Goal: Task Accomplishment & Management: Complete application form

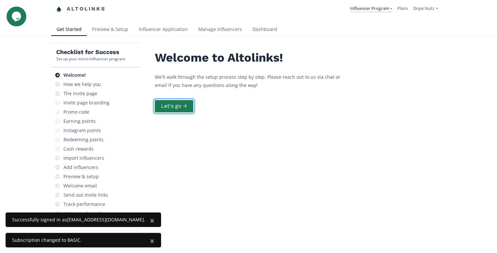
click at [184, 108] on button "Let's go →" at bounding box center [174, 106] width 40 height 14
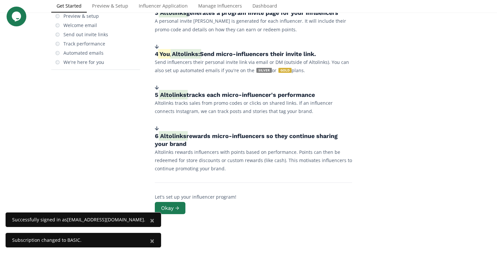
scroll to position [168, 0]
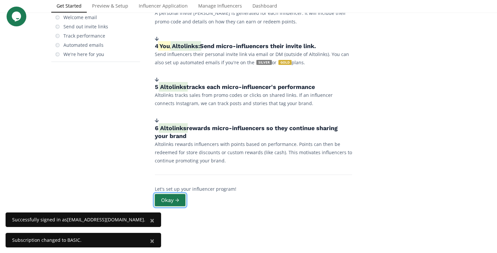
click at [164, 201] on button "Okay →" at bounding box center [170, 200] width 33 height 14
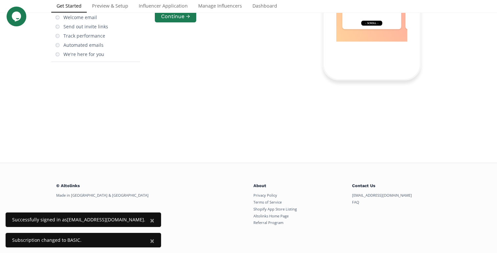
click at [143, 221] on button "×" at bounding box center [152, 220] width 18 height 16
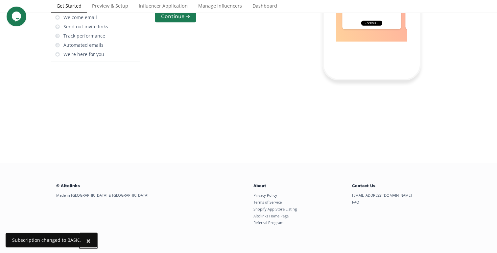
click at [89, 240] on button "×" at bounding box center [89, 240] width 18 height 16
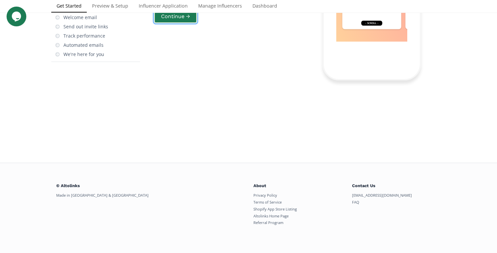
click at [182, 24] on button "Continue →" at bounding box center [175, 17] width 43 height 14
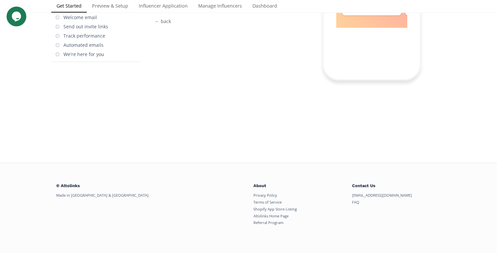
scroll to position [33, 0]
drag, startPoint x: 362, startPoint y: 173, endPoint x: 385, endPoint y: 173, distance: 23.0
click at [382, 12] on div "← scroll →" at bounding box center [371, 9] width 21 height 5
drag, startPoint x: 381, startPoint y: 173, endPoint x: 312, endPoint y: 170, distance: 69.1
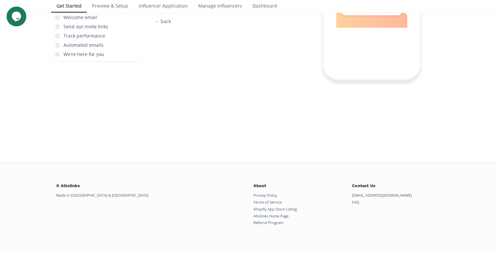
drag, startPoint x: 400, startPoint y: 160, endPoint x: 274, endPoint y: 155, distance: 126.4
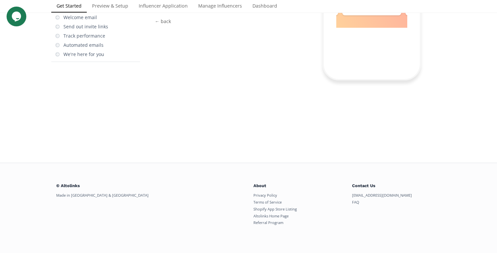
drag, startPoint x: 381, startPoint y: 150, endPoint x: 298, endPoint y: 150, distance: 83.9
drag, startPoint x: 385, startPoint y: 157, endPoint x: 337, endPoint y: 157, distance: 48.0
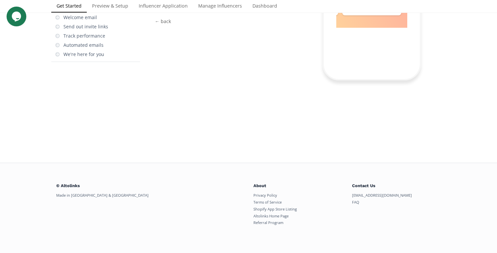
drag, startPoint x: 352, startPoint y: 164, endPoint x: 473, endPoint y: 180, distance: 121.4
click at [471, 162] on div "Checklist for Success Set up your micro-influencer program Welcome! How we help…" at bounding box center [248, 15] width 497 height 294
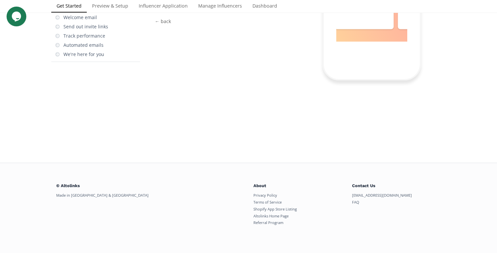
scroll to position [0, 340]
drag, startPoint x: 365, startPoint y: 102, endPoint x: 417, endPoint y: 102, distance: 51.6
drag, startPoint x: 350, startPoint y: 113, endPoint x: 418, endPoint y: 120, distance: 69.0
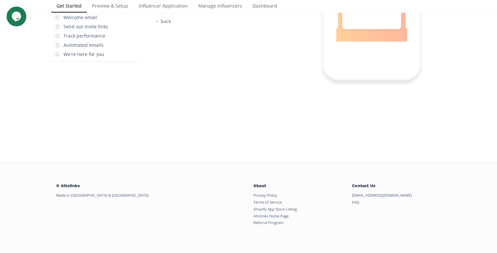
scroll to position [0, 160]
drag, startPoint x: 344, startPoint y: 112, endPoint x: 424, endPoint y: 120, distance: 80.0
drag, startPoint x: 389, startPoint y: 121, endPoint x: 438, endPoint y: 128, distance: 50.1
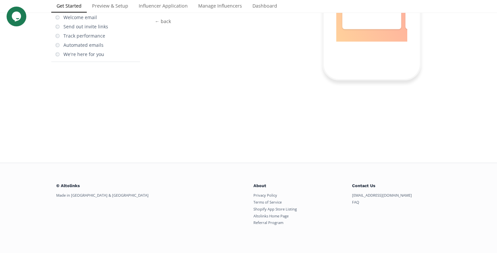
drag, startPoint x: 344, startPoint y: 93, endPoint x: 401, endPoint y: 98, distance: 57.4
click at [189, 12] on button "Continue →" at bounding box center [175, 4] width 43 height 14
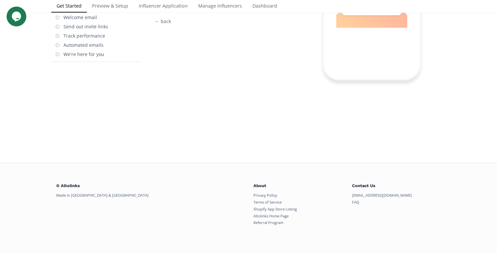
copy div "Alice Influencer Welcome to the Dope Nutz Influencer Program! 🏷️ Share Discount…"
copy div "ALICE15"
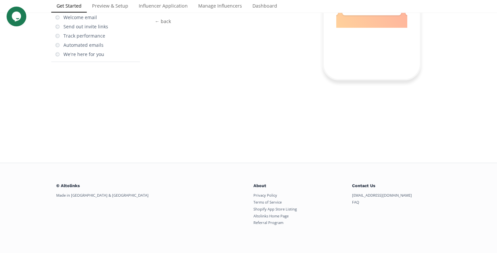
copy div "ALICE15 copied"
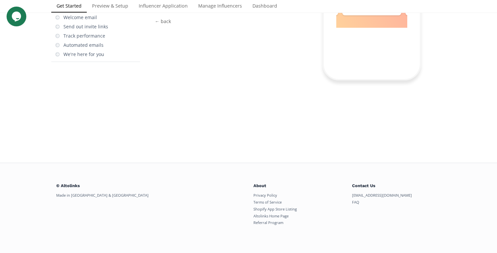
copy div "ALICE15"
drag, startPoint x: 412, startPoint y: 130, endPoint x: 324, endPoint y: 142, distance: 89.0
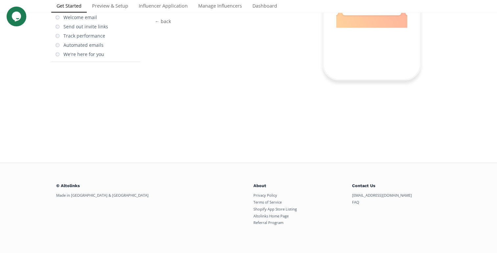
drag, startPoint x: 342, startPoint y: 140, endPoint x: 408, endPoint y: 121, distance: 68.8
drag, startPoint x: 391, startPoint y: 143, endPoint x: 328, endPoint y: 142, distance: 63.1
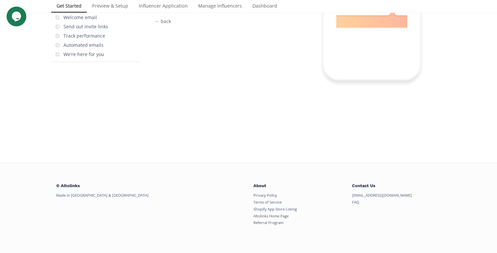
scroll to position [0, 0]
drag, startPoint x: 347, startPoint y: 162, endPoint x: 416, endPoint y: 164, distance: 68.4
drag, startPoint x: 364, startPoint y: 156, endPoint x: 400, endPoint y: 135, distance: 41.7
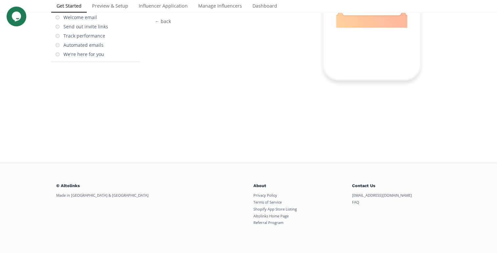
drag, startPoint x: 399, startPoint y: 132, endPoint x: 432, endPoint y: 134, distance: 32.9
click at [188, 12] on button "Continue →" at bounding box center [175, 4] width 43 height 14
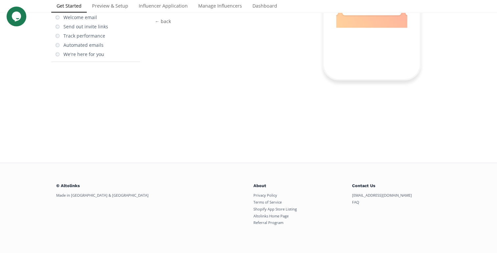
click at [163, 12] on button "Continue →" at bounding box center [175, 4] width 43 height 14
click at [163, 14] on button "Continue →" at bounding box center [175, 7] width 43 height 14
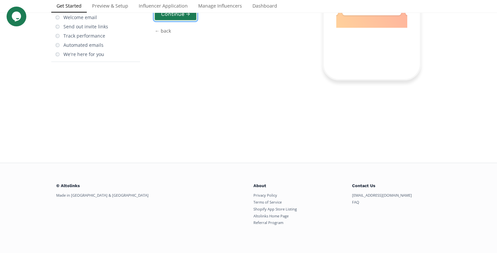
click at [171, 21] on button "Continue →" at bounding box center [175, 14] width 43 height 14
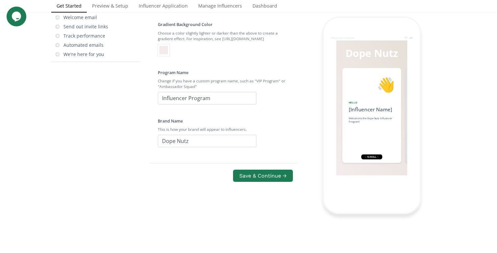
checkbox input "true"
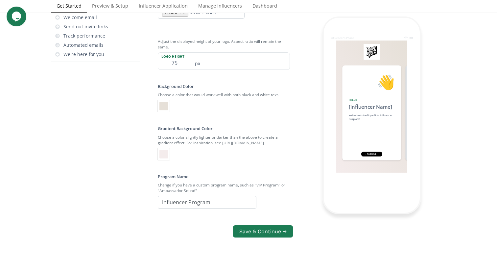
click at [185, 19] on input "file" at bounding box center [201, 13] width 87 height 12
type input "C:\fakepath\logo-dope-nutz-negative.png"
drag, startPoint x: 179, startPoint y: 166, endPoint x: 170, endPoint y: 166, distance: 9.5
click at [170, 69] on input "75" at bounding box center [174, 61] width 33 height 17
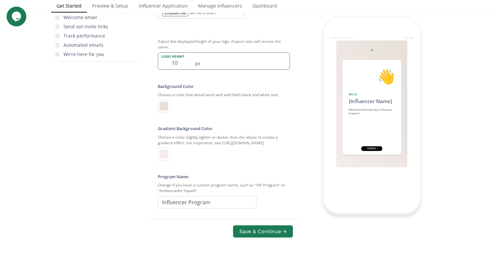
type input "1"
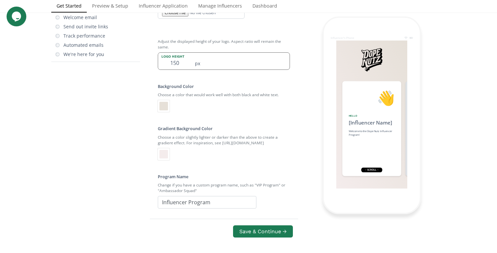
scroll to position [135, 0]
type input "150"
click at [162, 110] on div at bounding box center [163, 106] width 9 height 9
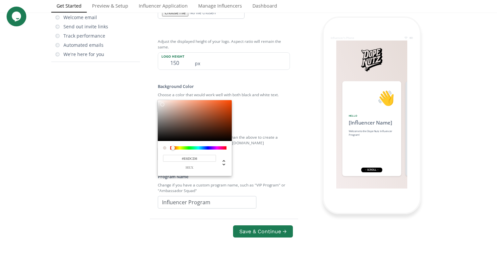
click at [173, 150] on div at bounding box center [173, 148] width 4 height 4
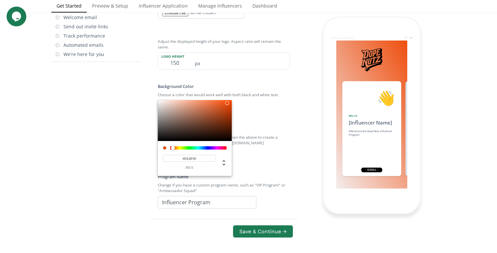
click at [227, 136] on div at bounding box center [195, 120] width 74 height 41
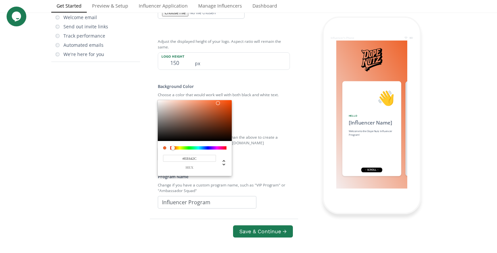
click at [218, 136] on div at bounding box center [195, 120] width 74 height 41
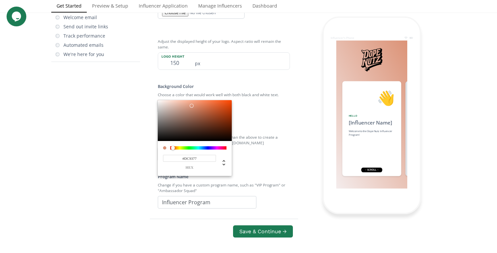
drag, startPoint x: 227, startPoint y: 138, endPoint x: 192, endPoint y: 139, distance: 34.9
click at [192, 139] on div at bounding box center [195, 120] width 74 height 41
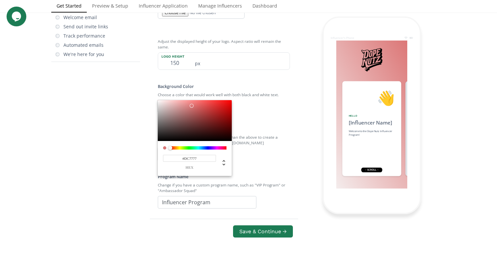
drag, startPoint x: 173, startPoint y: 181, endPoint x: 167, endPoint y: 182, distance: 5.5
click at [167, 176] on div "#DC7777 hex" at bounding box center [195, 138] width 74 height 76
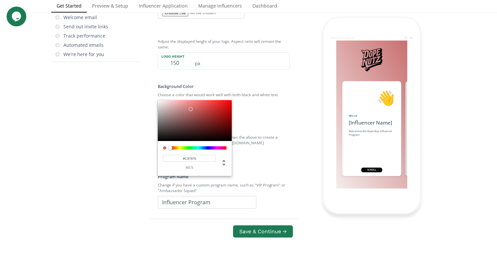
drag, startPoint x: 193, startPoint y: 137, endPoint x: 191, endPoint y: 142, distance: 5.1
click at [191, 111] on div at bounding box center [191, 109] width 4 height 4
click at [176, 149] on div at bounding box center [198, 147] width 56 height 3
drag, startPoint x: 176, startPoint y: 181, endPoint x: 163, endPoint y: 181, distance: 12.8
click at [163, 149] on div at bounding box center [194, 147] width 63 height 3
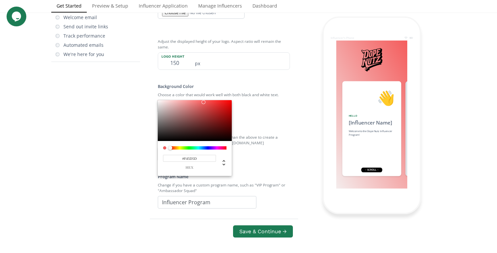
click at [204, 135] on div at bounding box center [195, 120] width 74 height 41
type input "#EE4F4F"
click at [207, 106] on div at bounding box center [206, 104] width 4 height 4
click at [259, 208] on div at bounding box center [248, 126] width 497 height 253
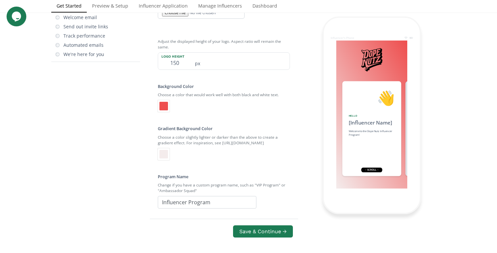
scroll to position [185, 0]
click at [167, 150] on div at bounding box center [163, 154] width 9 height 9
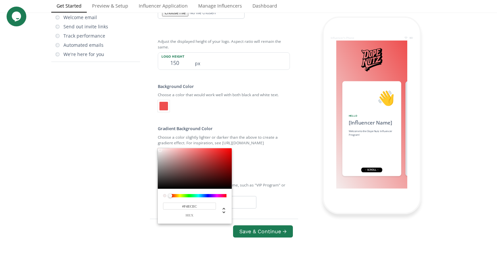
click at [274, 156] on div at bounding box center [248, 126] width 497 height 253
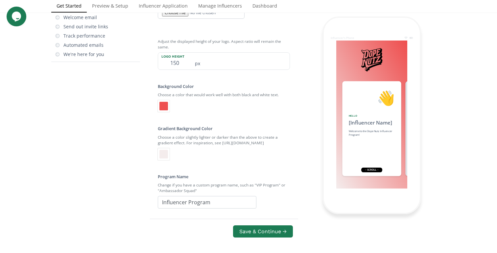
scroll to position [231, 0]
drag, startPoint x: 210, startPoint y: 139, endPoint x: 118, endPoint y: 131, distance: 92.5
click at [118, 131] on div "Checklist for Success Set up your micro-influencer program Welcome! How we help…" at bounding box center [248, 115] width 395 height 481
click at [180, 196] on input "DOPE's CREW" at bounding box center [207, 202] width 99 height 12
click at [216, 238] on input "Dope Nutz" at bounding box center [207, 244] width 99 height 12
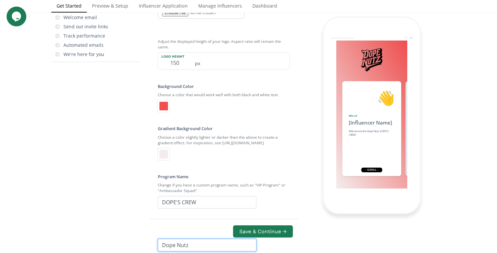
scroll to position [252, 0]
click at [197, 238] on input "Dope Nutz" at bounding box center [207, 244] width 99 height 12
drag, startPoint x: 206, startPoint y: 182, endPoint x: 158, endPoint y: 162, distance: 51.4
click at [158, 162] on form "Make it yours. Give your influencer portal a custom look. Logo Upload an image …" at bounding box center [224, 92] width 138 height 418
click at [222, 238] on input "Dope Nutz" at bounding box center [207, 244] width 99 height 12
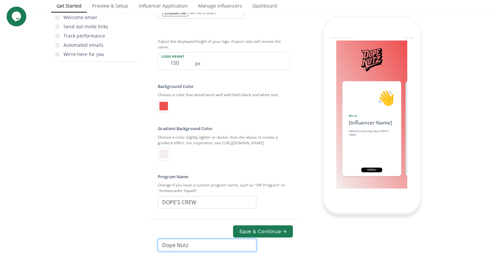
scroll to position [300, 0]
click at [364, 133] on div "Welcome to the Dope Nutz DOPE'S CREW!" at bounding box center [372, 132] width 46 height 7
click at [355, 132] on div "Welcome to the Dope Nutz DOPE'S CREW!" at bounding box center [372, 132] width 46 height 7
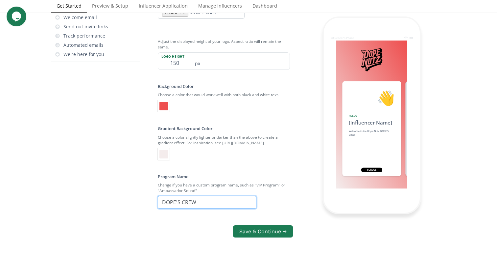
drag, startPoint x: 182, startPoint y: 153, endPoint x: 156, endPoint y: 153, distance: 25.7
click at [156, 153] on div "Logo Upload an image to use instead of the default brand name text. Must be a P…" at bounding box center [224, 89] width 148 height 335
drag, startPoint x: 173, startPoint y: 153, endPoint x: 157, endPoint y: 152, distance: 16.5
click at [157, 152] on div "Logo Upload an image to use instead of the default brand name text. Must be a P…" at bounding box center [224, 89] width 148 height 335
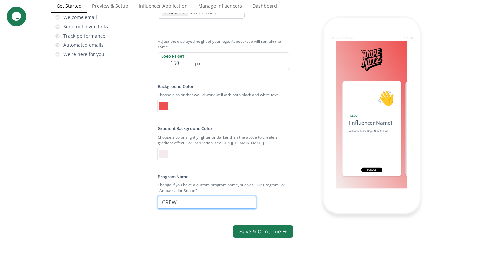
click at [182, 196] on input "CREW" at bounding box center [207, 202] width 99 height 12
drag, startPoint x: 182, startPoint y: 150, endPoint x: 163, endPoint y: 148, distance: 19.5
click at [162, 196] on input "CREW" at bounding box center [207, 202] width 99 height 12
type input "VIP PROGRAM"
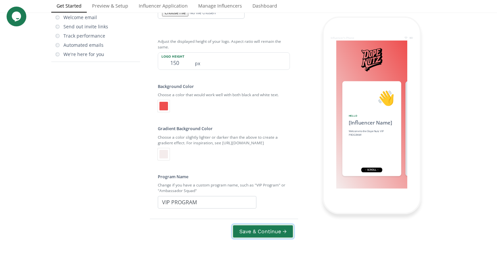
click at [259, 232] on button "Save & Continue →" at bounding box center [263, 231] width 62 height 14
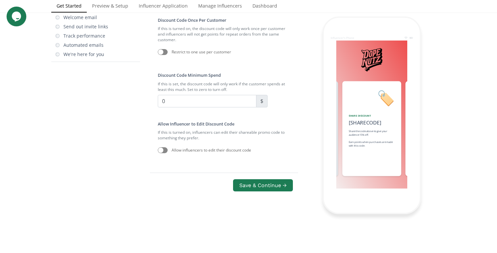
scroll to position [26, 0]
type input "10"
click at [206, 59] on div "Restrict to one use per customer" at bounding box center [224, 51] width 132 height 13
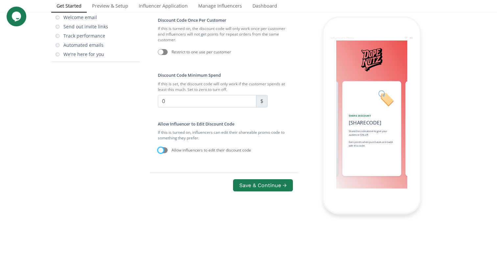
click at [163, 153] on div at bounding box center [160, 149] width 5 height 5
checkbox input "true"
click at [277, 192] on button "Save & Continue →" at bounding box center [263, 185] width 62 height 14
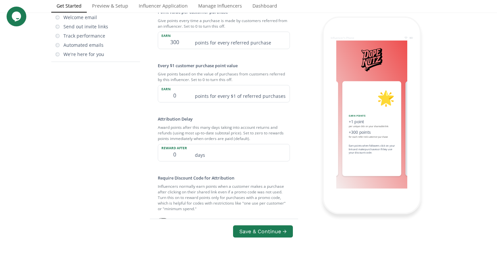
scroll to position [147, 0]
click at [181, 102] on input "0" at bounding box center [174, 93] width 33 height 17
type input "1"
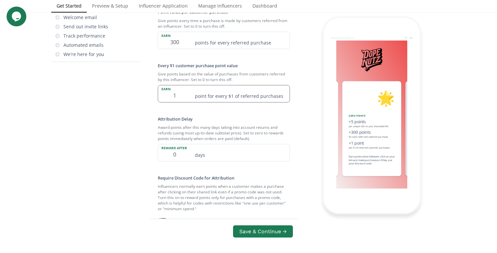
type input "5"
click at [180, 102] on input "1" at bounding box center [174, 93] width 33 height 17
type input "1"
click at [182, 102] on input "1" at bounding box center [174, 93] width 33 height 17
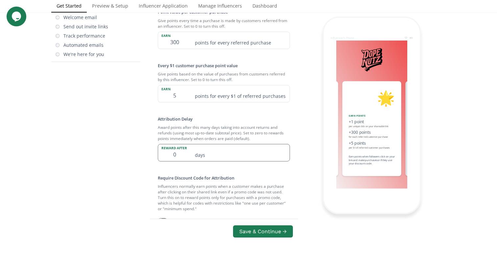
scroll to position [229, 0]
type input "5"
click at [255, 224] on button "Save & Continue →" at bounding box center [263, 231] width 62 height 14
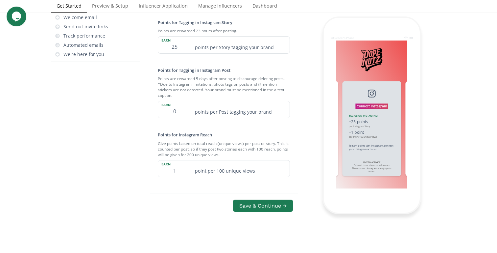
scroll to position [144, 0]
drag, startPoint x: 176, startPoint y: 136, endPoint x: 171, endPoint y: 136, distance: 5.3
click at [171, 118] on input "0" at bounding box center [174, 109] width 33 height 17
type input "10"
click at [175, 177] on input "1" at bounding box center [174, 168] width 33 height 17
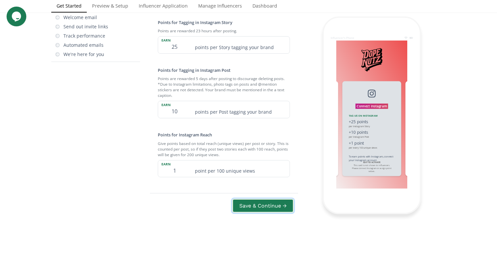
click at [266, 212] on button "Save & Continue →" at bounding box center [263, 205] width 62 height 14
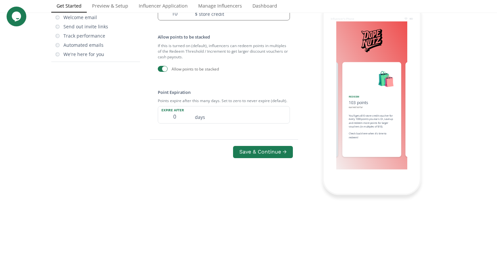
scroll to position [126, 0]
drag, startPoint x: 178, startPoint y: 162, endPoint x: 167, endPoint y: 162, distance: 10.2
click at [167, 123] on input "0" at bounding box center [174, 114] width 33 height 17
type input "90"
click at [248, 159] on button "Save & Continue →" at bounding box center [263, 152] width 62 height 14
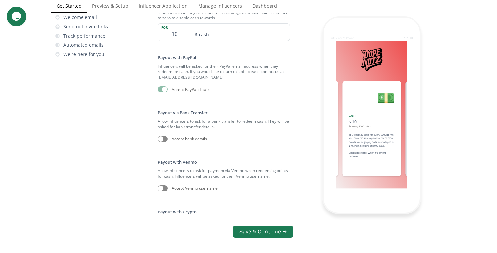
scroll to position [158, 0]
click at [162, 141] on div at bounding box center [160, 138] width 5 height 5
checkbox input "true"
click at [163, 92] on div at bounding box center [163, 89] width 10 height 6
click at [165, 92] on div at bounding box center [164, 88] width 5 height 5
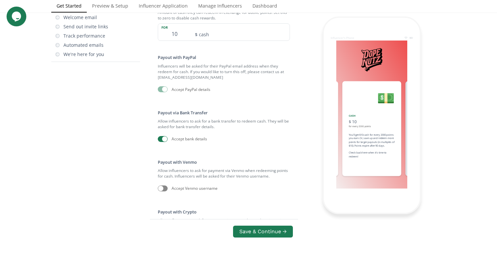
scroll to position [381, 0]
click at [254, 224] on button "Save & Continue →" at bounding box center [263, 231] width 62 height 14
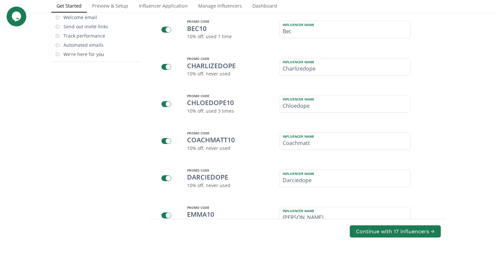
click at [163, 6] on div at bounding box center [161, 3] width 5 height 5
checkbox input "false"
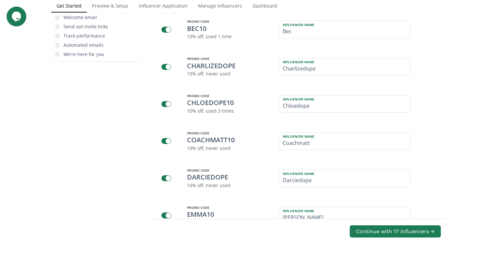
checkbox input "false"
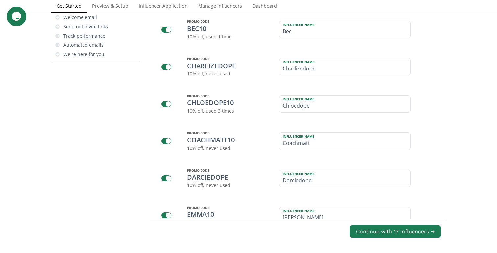
checkbox input "false"
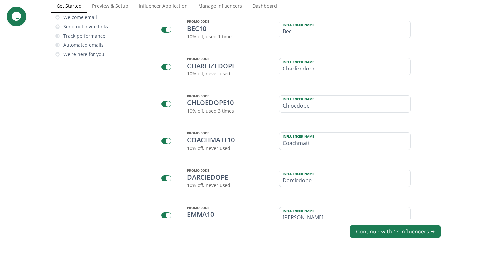
checkbox input "false"
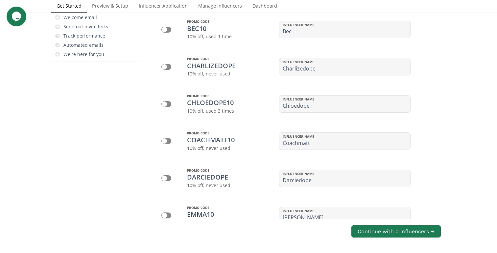
scroll to position [627, 0]
click at [377, 224] on button "Continue with 0 influencers →" at bounding box center [396, 231] width 91 height 14
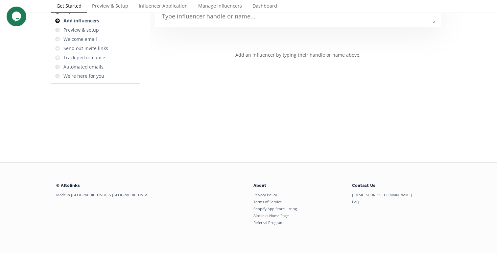
scroll to position [26, 0]
click at [221, 23] on textarea at bounding box center [298, 16] width 276 height 13
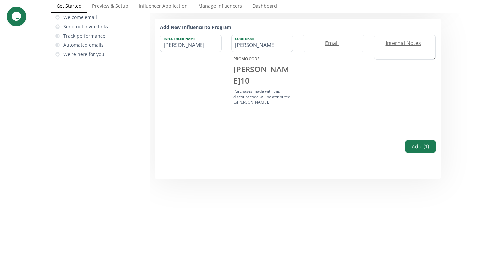
type textarea "Ana P"
type input "Ana P"
type textarea "Ana Pa"
type input "Ana Pa"
type textarea "Ana Pau"
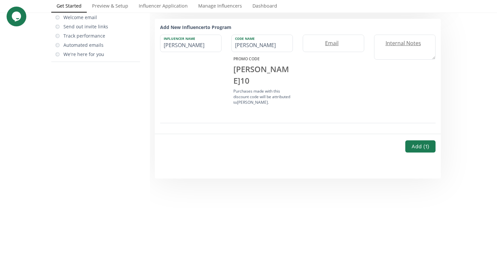
type input "Ana Pau"
type textarea "Ana Paul"
type input "Ana Paul"
type textarea "Ana Paula"
type input "Ana Paula"
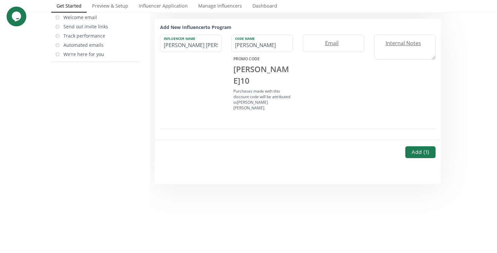
type textarea "Ana Paula V"
type input "Ana Paula V"
type textarea "Ana Paula Vi"
type input "Ana Paula Vi"
type textarea "Ana Paula Vie"
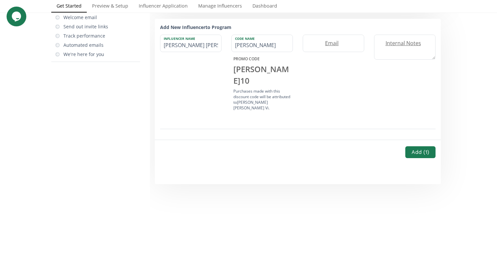
type input "Ana Paula Vie"
type textarea "Ana Paula Viei"
type input "Ana Paula Viei"
type textarea "Ana Paula Vieir"
type input "Ana Paula Vieir"
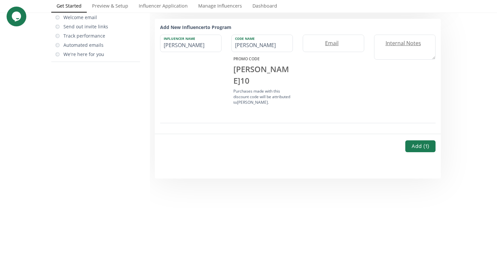
type textarea "[PERSON_NAME]"
type input "[PERSON_NAME]"
type textarea "[PERSON_NAME]"
click at [250, 105] on div "Purchases made with this discount code will be attributed to Ana Paula Vieira ." at bounding box center [261, 96] width 61 height 17
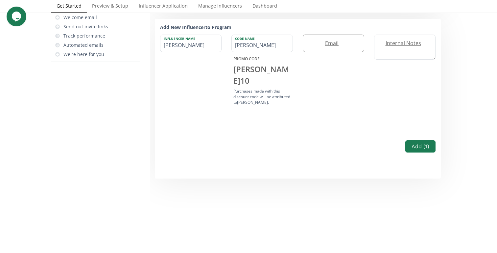
click at [331, 47] on label "Email" at bounding box center [330, 43] width 54 height 8
type input "anapaulavieiradeol@gmail.com"
click at [421, 153] on button "Add ( 1 )" at bounding box center [420, 146] width 32 height 14
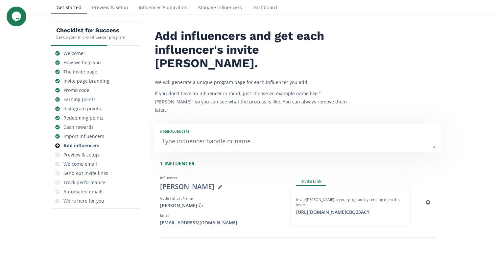
scroll to position [22, 0]
click at [241, 195] on div "Code / Short Name" at bounding box center [220, 197] width 120 height 5
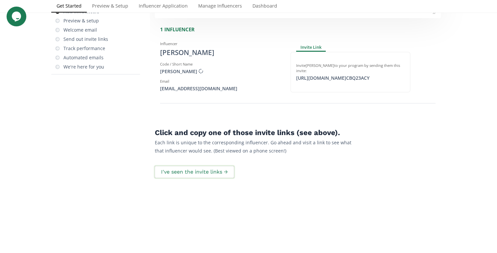
click at [220, 165] on button "I've seen the invite links →" at bounding box center [194, 172] width 81 height 14
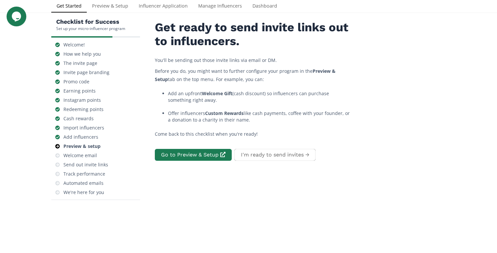
scroll to position [29, 0]
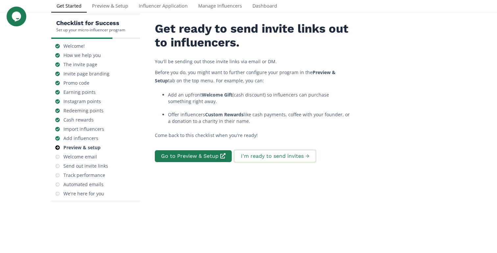
click at [281, 158] on button "I'm ready to send invites →" at bounding box center [274, 156] width 83 height 14
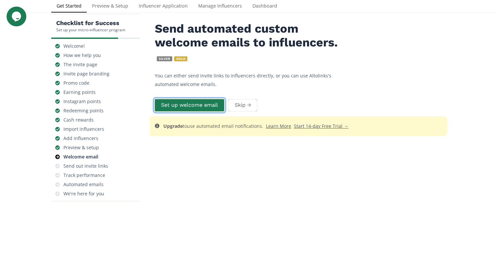
click at [208, 112] on button "Set up welcome email" at bounding box center [189, 105] width 71 height 14
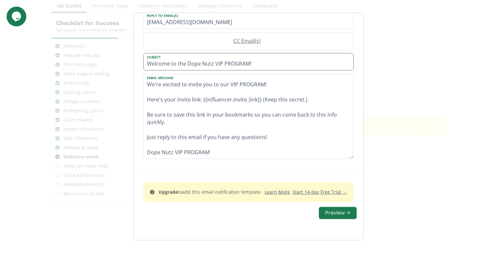
scroll to position [15, 0]
click at [326, 213] on button "Preview →" at bounding box center [338, 213] width 40 height 14
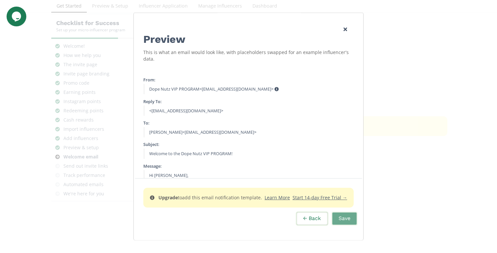
click at [316, 217] on button "← Back" at bounding box center [312, 218] width 32 height 14
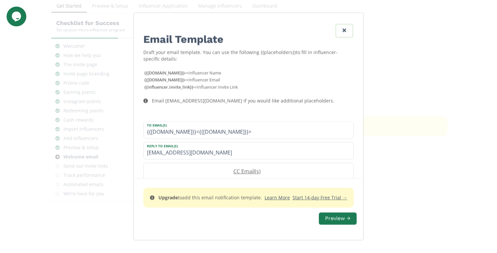
click at [345, 27] on link "Edit Program" at bounding box center [344, 31] width 18 height 14
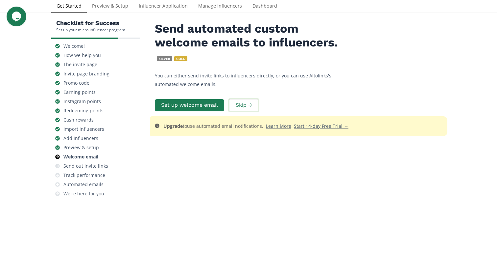
click at [237, 112] on button "Skip →" at bounding box center [243, 105] width 31 height 14
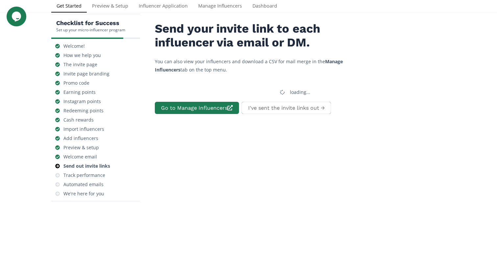
scroll to position [26, 0]
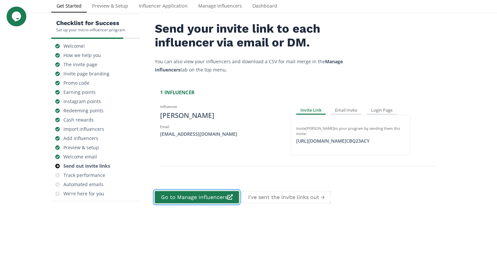
click at [224, 198] on link "Go to Manage Influencers" at bounding box center [197, 197] width 86 height 14
click at [197, 120] on div "[PERSON_NAME]" at bounding box center [220, 115] width 120 height 10
click at [282, 199] on button "I've sent the invite links out →" at bounding box center [286, 197] width 91 height 14
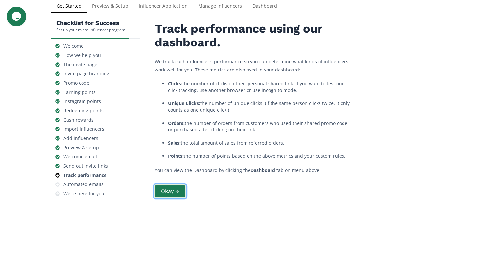
click at [179, 198] on button "Okay →" at bounding box center [170, 191] width 33 height 14
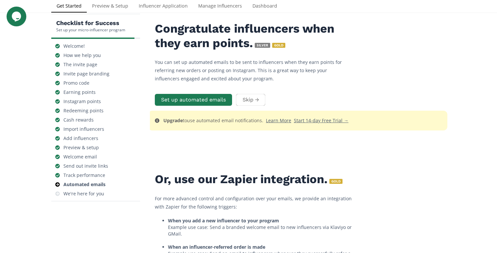
scroll to position [16, 0]
click at [218, 107] on button "Set up automated emails" at bounding box center [193, 100] width 79 height 14
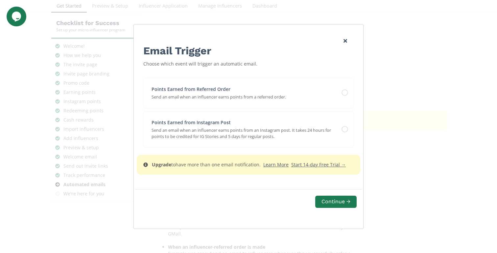
click at [88, 164] on div "Email Trigger Choose which event will trigger an automatic email. Points Earned…" at bounding box center [248, 126] width 497 height 253
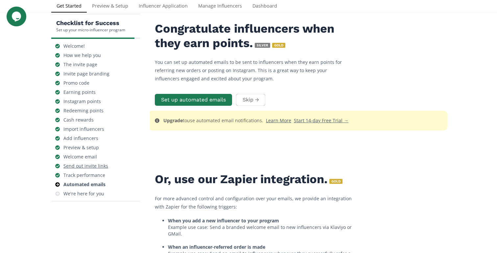
click at [93, 169] on div "Send out invite links" at bounding box center [85, 165] width 45 height 7
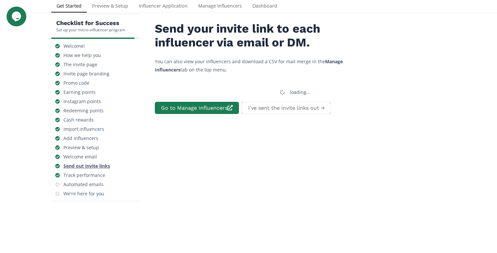
scroll to position [26, 0]
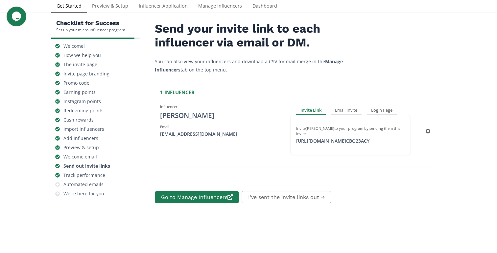
click at [255, 141] on div "Influencer Ana Paula Vieira Email anapaulavieiradeol@gmail.com" at bounding box center [220, 130] width 130 height 59
click at [341, 113] on div "Email Invite" at bounding box center [346, 111] width 31 height 8
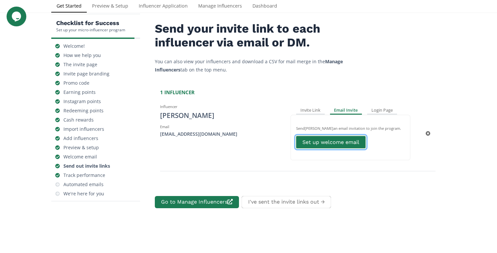
click at [325, 148] on link "Set up welcome email" at bounding box center [330, 142] width 71 height 14
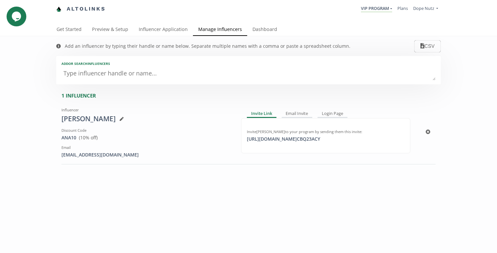
click at [118, 162] on div "Influencer Ana Paula Vieira Discount Code ANA10 View in Shopify Admin ( 10 % of…" at bounding box center [248, 135] width 374 height 60
click at [301, 115] on div "Email Invite" at bounding box center [297, 114] width 31 height 8
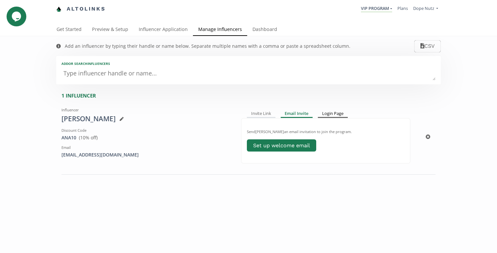
click at [338, 113] on div "Login Page" at bounding box center [333, 114] width 30 height 8
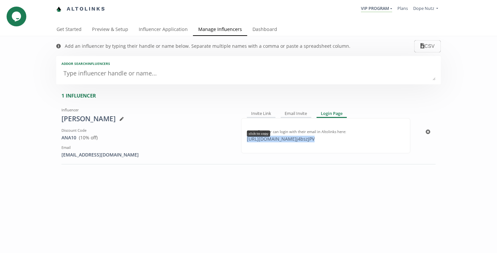
click at [319, 141] on div "https://app.altolinks.com/program/ j4bszJPV click to copy" at bounding box center [281, 138] width 76 height 7
copy div "https://app.altolinks.com/program/ j4bszJPV"
click at [212, 32] on link "Manage Influencers" at bounding box center [220, 29] width 54 height 13
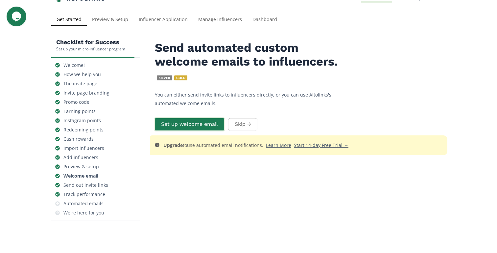
scroll to position [12, 0]
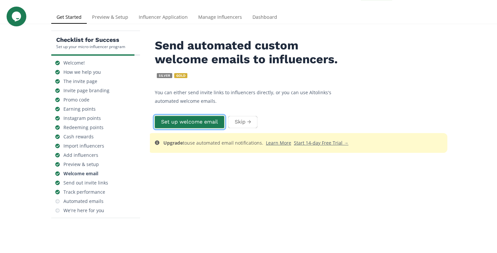
click at [206, 122] on button "Set up welcome email" at bounding box center [189, 122] width 71 height 14
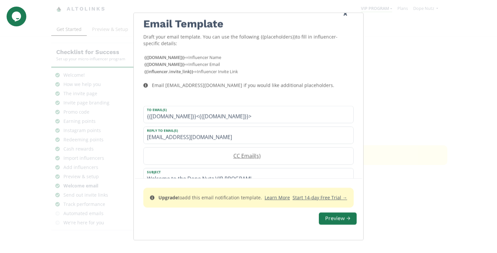
scroll to position [0, 0]
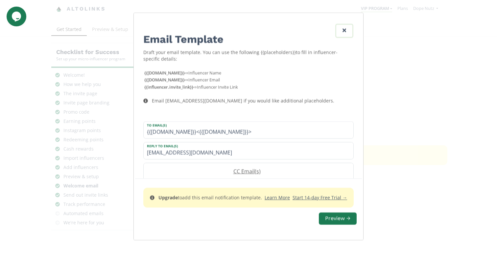
click at [345, 30] on icon "Edit Program" at bounding box center [345, 31] width 4 height 4
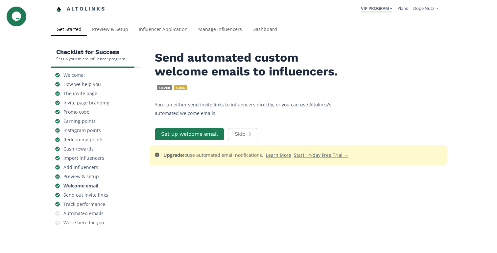
click at [82, 196] on div "Send out invite links" at bounding box center [85, 194] width 45 height 7
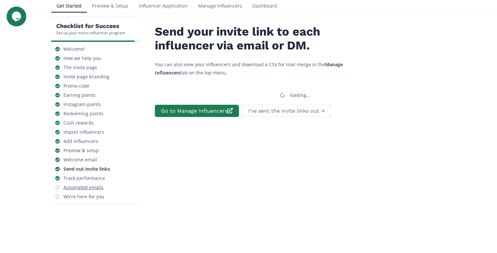
scroll to position [26, 0]
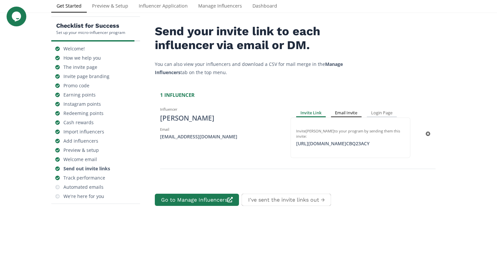
click at [348, 114] on div "Email Invite" at bounding box center [346, 113] width 31 height 8
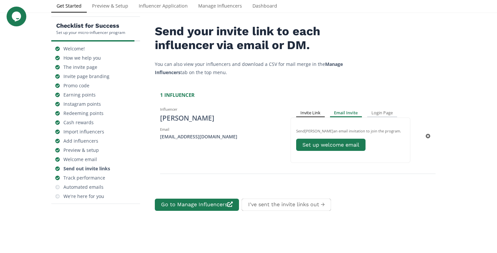
click at [321, 112] on div "Invite Link" at bounding box center [310, 113] width 29 height 8
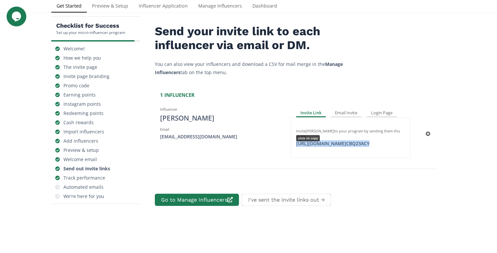
click at [374, 144] on div "https://app.altolinks.com/invite/ CBQ23ACY click to copy" at bounding box center [332, 143] width 81 height 7
copy div "https://app.altolinks.com/invite/ CBQ23ACY"
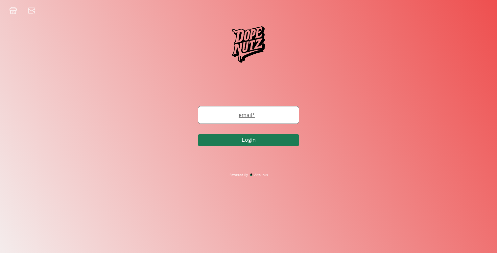
click at [251, 118] on label "email *" at bounding box center [245, 115] width 94 height 8
type input "anapaulavieiradeol@gmail.com"
click at [281, 145] on button "Login" at bounding box center [249, 140] width 101 height 14
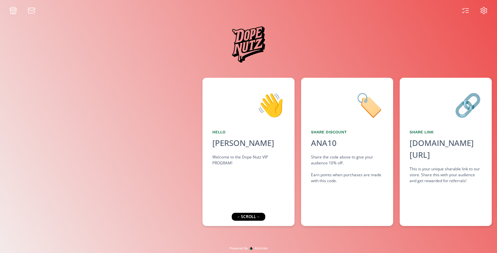
click at [260, 218] on div "← scroll →" at bounding box center [249, 216] width 34 height 8
click at [486, 13] on icon at bounding box center [484, 11] width 8 height 8
click at [465, 13] on icon at bounding box center [466, 11] width 8 height 8
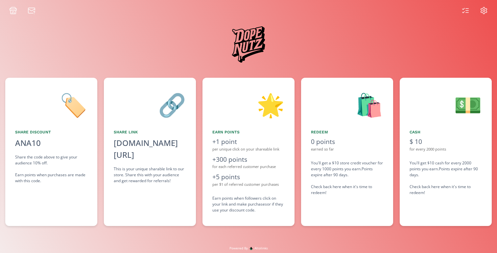
click at [233, 186] on div "per $1 of referred customer purchases" at bounding box center [248, 185] width 72 height 6
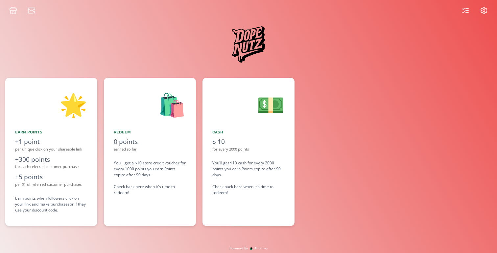
click at [14, 8] on icon at bounding box center [13, 11] width 8 height 8
click at [464, 5] on div at bounding box center [248, 7] width 497 height 14
click at [480, 10] on icon at bounding box center [484, 11] width 8 height 8
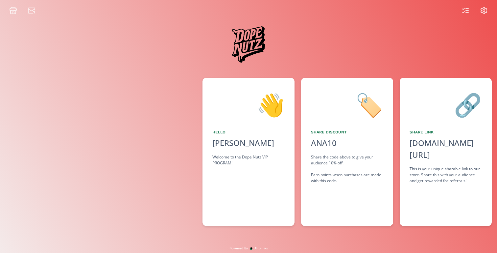
click at [344, 133] on div "Share Discount" at bounding box center [347, 132] width 72 height 6
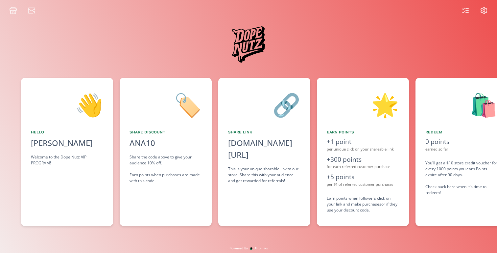
scroll to position [0, 170]
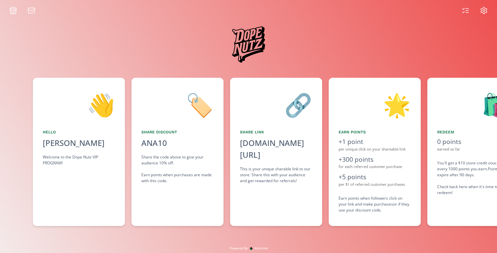
drag, startPoint x: 332, startPoint y: 133, endPoint x: 276, endPoint y: 132, distance: 56.6
click at [276, 132] on div "👋 Hello [PERSON_NAME] Welcome to the Dope Nutz VIP PROGRAM! 🏷️ Share Discount A…" at bounding box center [248, 151] width 497 height 155
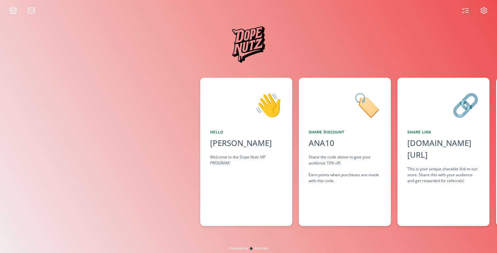
scroll to position [0, 0]
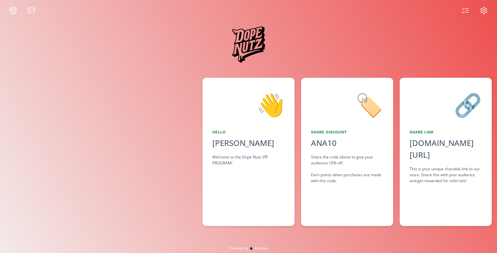
click at [484, 10] on circle at bounding box center [484, 11] width 2 height 2
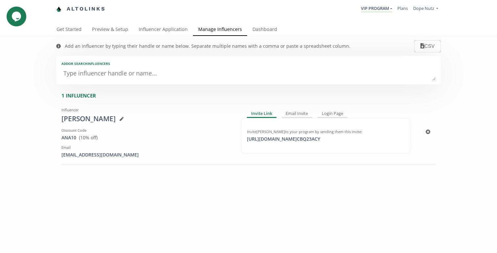
click at [122, 120] on icon at bounding box center [122, 119] width 4 height 4
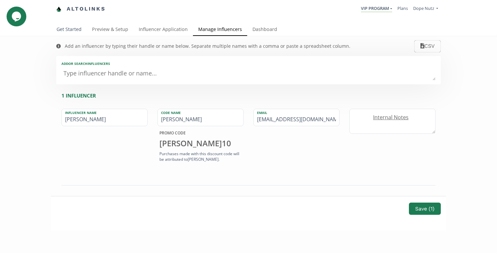
click at [78, 34] on link "Get Started" at bounding box center [69, 29] width 36 height 13
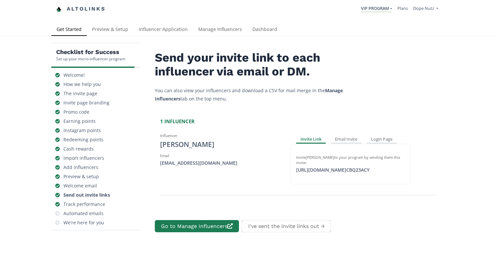
click at [78, 31] on link "Get Started" at bounding box center [69, 29] width 36 height 13
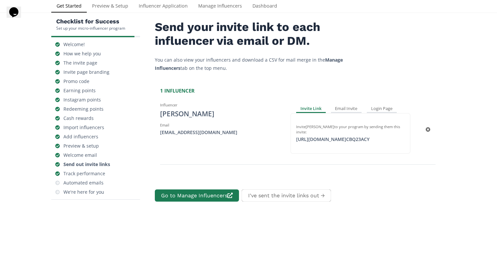
scroll to position [36, 0]
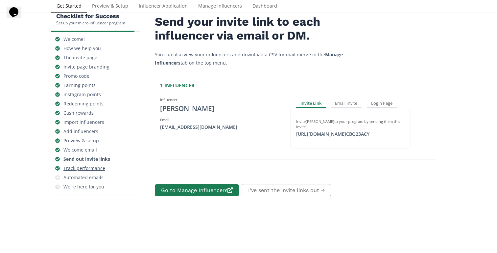
click at [91, 171] on div "Track performance" at bounding box center [84, 168] width 42 height 7
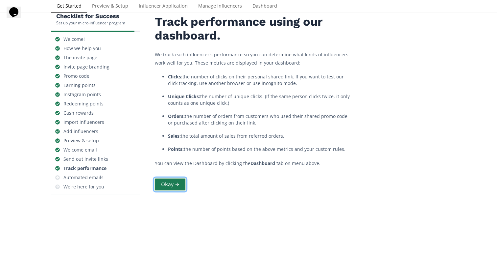
click at [181, 182] on button "Okay →" at bounding box center [170, 184] width 33 height 14
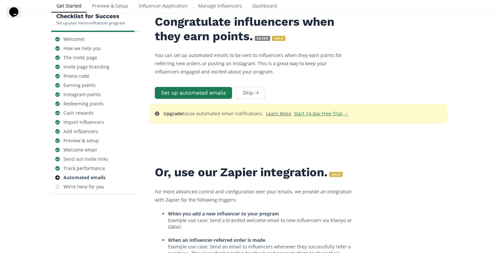
scroll to position [69, 0]
click at [89, 165] on div "Track performance" at bounding box center [84, 168] width 42 height 7
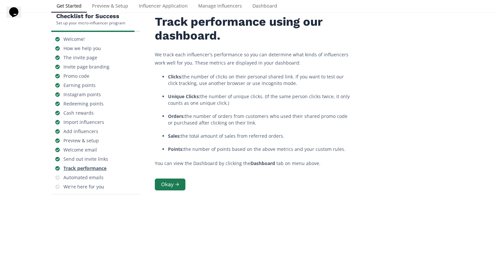
scroll to position [26, 0]
click at [268, 7] on link "Dashboard" at bounding box center [264, 6] width 35 height 13
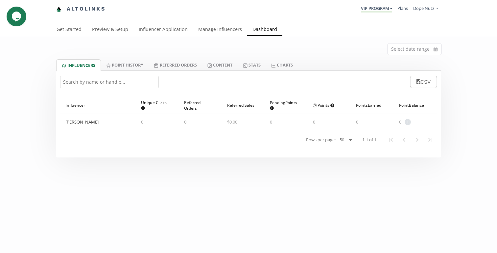
click at [69, 123] on div "[PERSON_NAME]" at bounding box center [81, 122] width 33 height 6
click at [80, 27] on link "Get Started" at bounding box center [69, 29] width 36 height 13
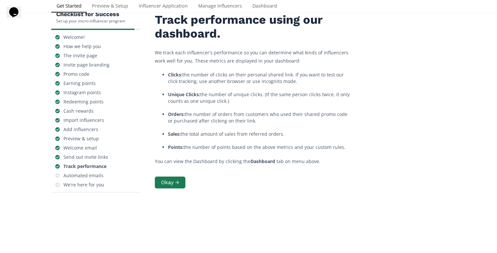
scroll to position [38, 0]
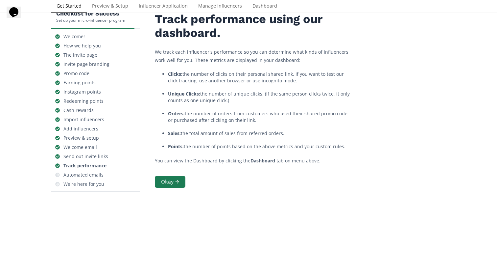
click at [96, 176] on div "Automated emails" at bounding box center [83, 174] width 40 height 7
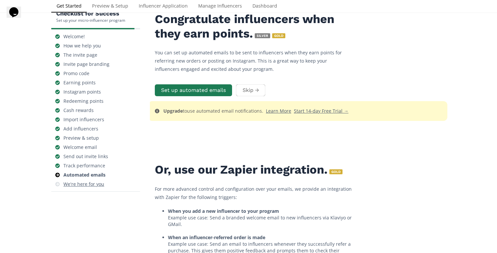
click at [84, 181] on div "We're here for you" at bounding box center [83, 184] width 41 height 7
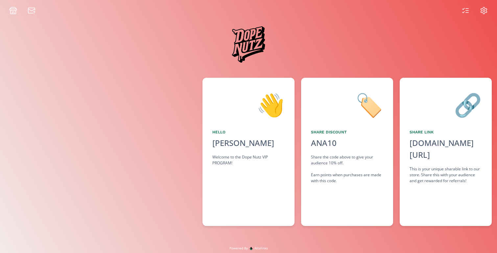
click at [13, 10] on icon at bounding box center [13, 11] width 8 height 8
click at [354, 124] on div "🏷️ Share Discount ANA10 click to copy Share the code above to give your audienc…" at bounding box center [347, 152] width 92 height 148
click at [377, 103] on div "🏷️" at bounding box center [347, 104] width 72 height 34
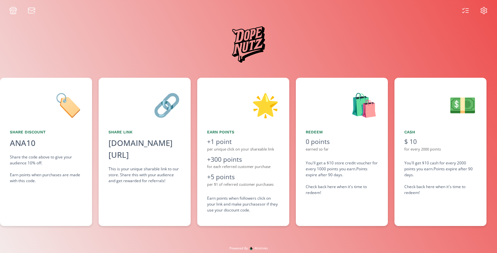
scroll to position [0, 296]
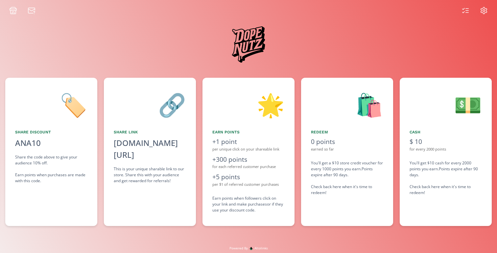
click at [344, 199] on div "🛍️ Redeem 0 points earned so far You'll get a $10 store credit voucher for ever…" at bounding box center [347, 152] width 92 height 148
click at [338, 191] on div "You'll get a $10 store credit voucher for every 1000 points you earn. Points ex…" at bounding box center [347, 178] width 72 height 36
click at [323, 184] on div "You'll get a $10 store credit voucher for every 1000 points you earn. Points ex…" at bounding box center [347, 178] width 72 height 36
drag, startPoint x: 323, startPoint y: 192, endPoint x: 352, endPoint y: 114, distance: 82.6
click at [323, 178] on div "You'll get a $10 store credit voucher for every 1000 points you earn. Points ex…" at bounding box center [347, 178] width 72 height 36
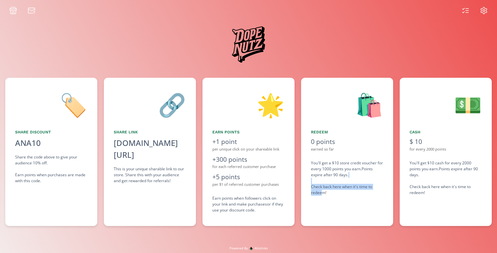
click at [366, 108] on div "🛍️" at bounding box center [347, 104] width 72 height 34
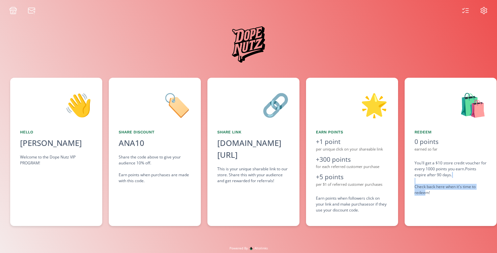
scroll to position [0, 99]
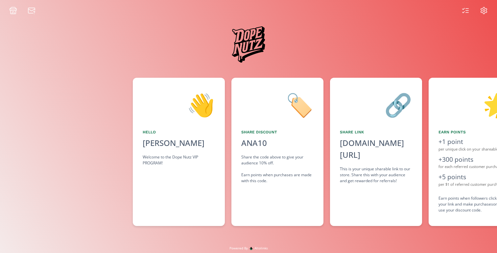
drag, startPoint x: 366, startPoint y: 108, endPoint x: 447, endPoint y: 180, distance: 108.3
click at [447, 180] on div "👋 Hello [PERSON_NAME] Welcome to the Dope Nutz VIP PROGRAM! 🏷️ Share Discount A…" at bounding box center [248, 151] width 497 height 155
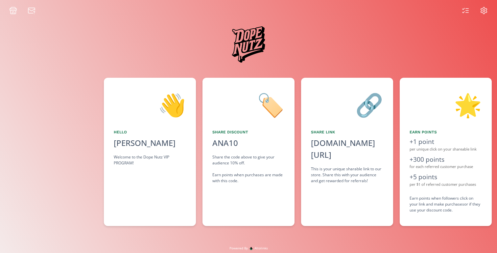
click at [249, 34] on img at bounding box center [249, 44] width 50 height 49
